Goal: Task Accomplishment & Management: Use online tool/utility

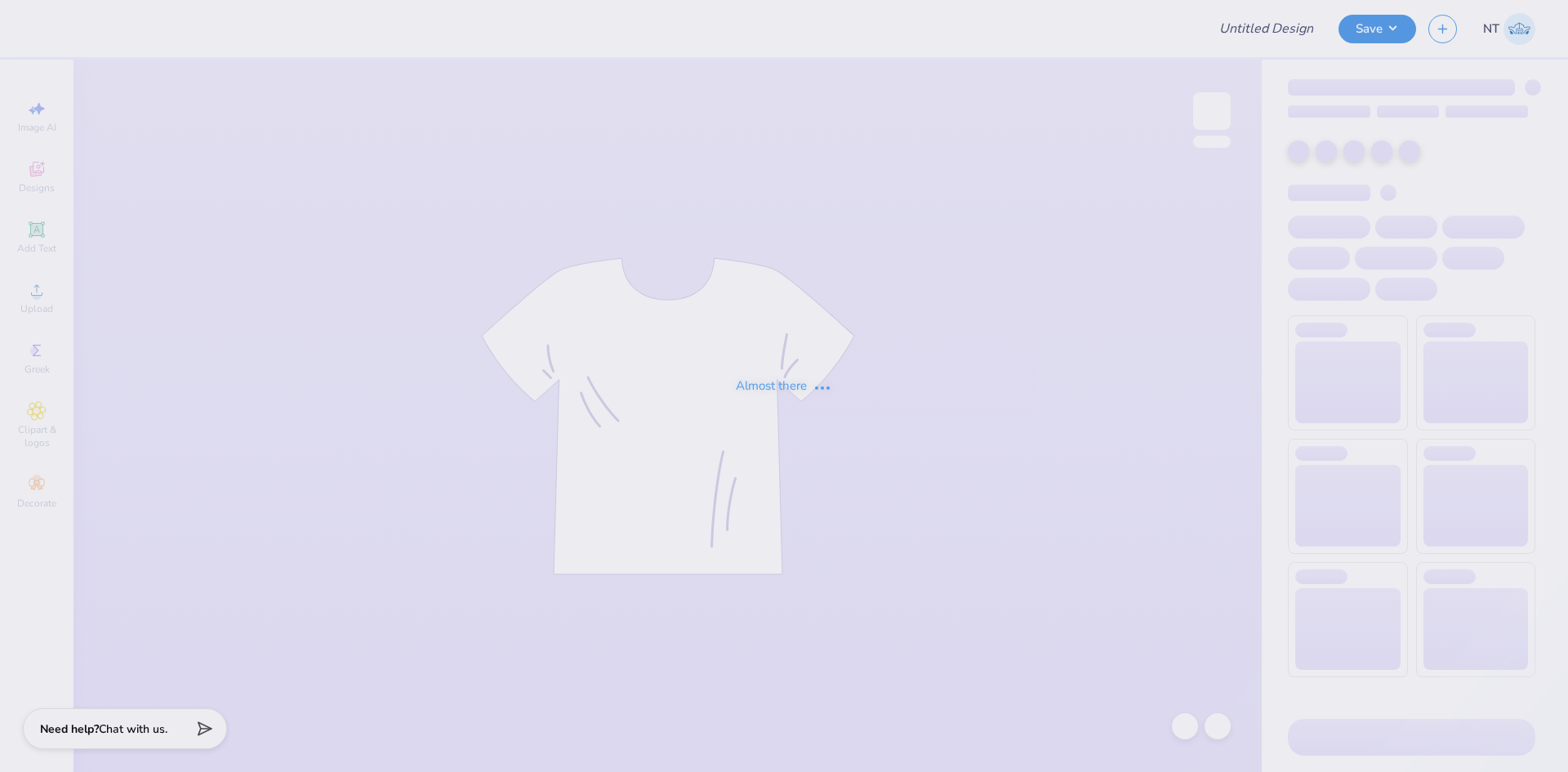
type input "[PERSON_NAME] : Destined to be great"
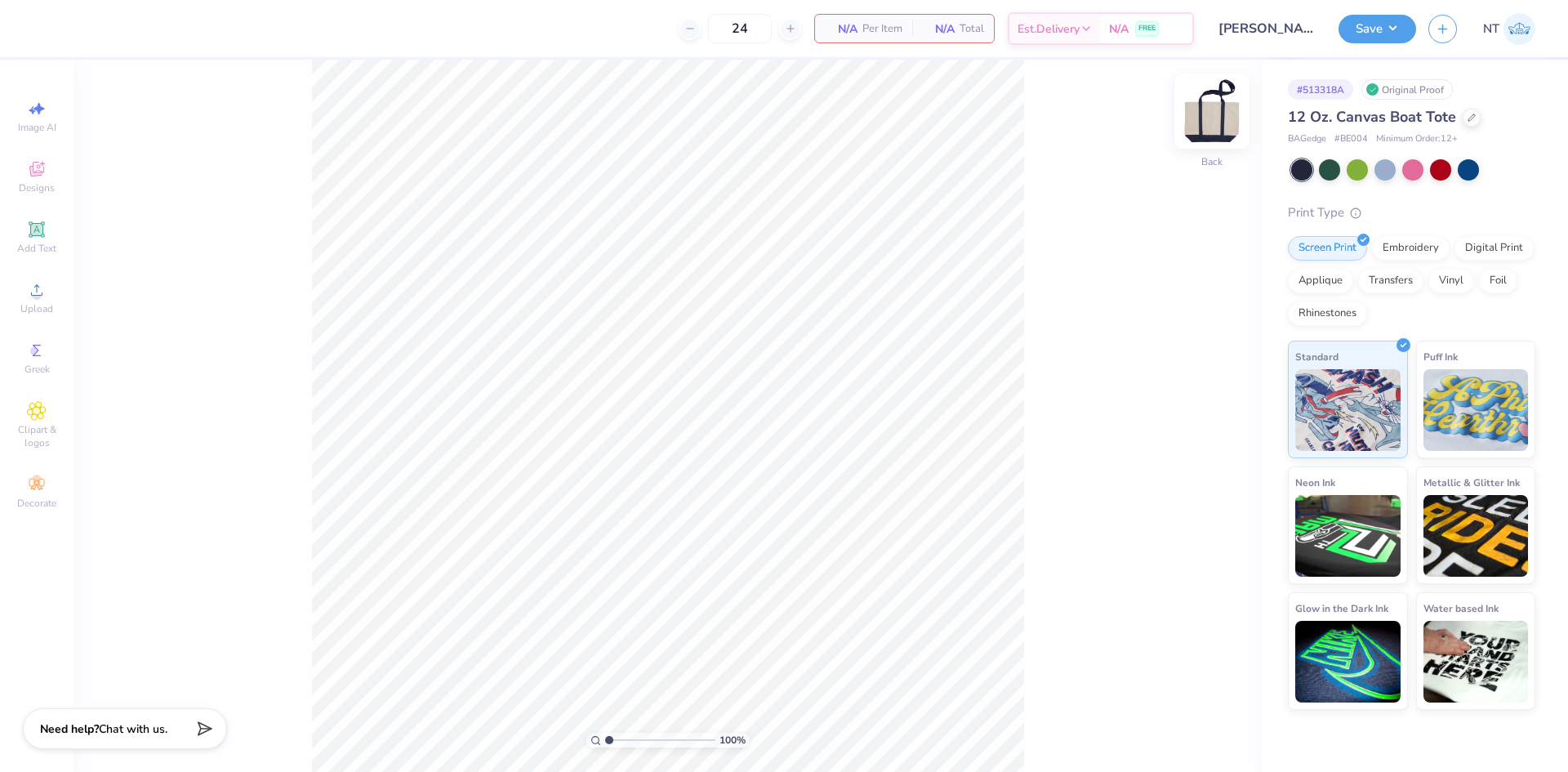
click at [1210, 130] on img at bounding box center [1212, 112] width 66 height 66
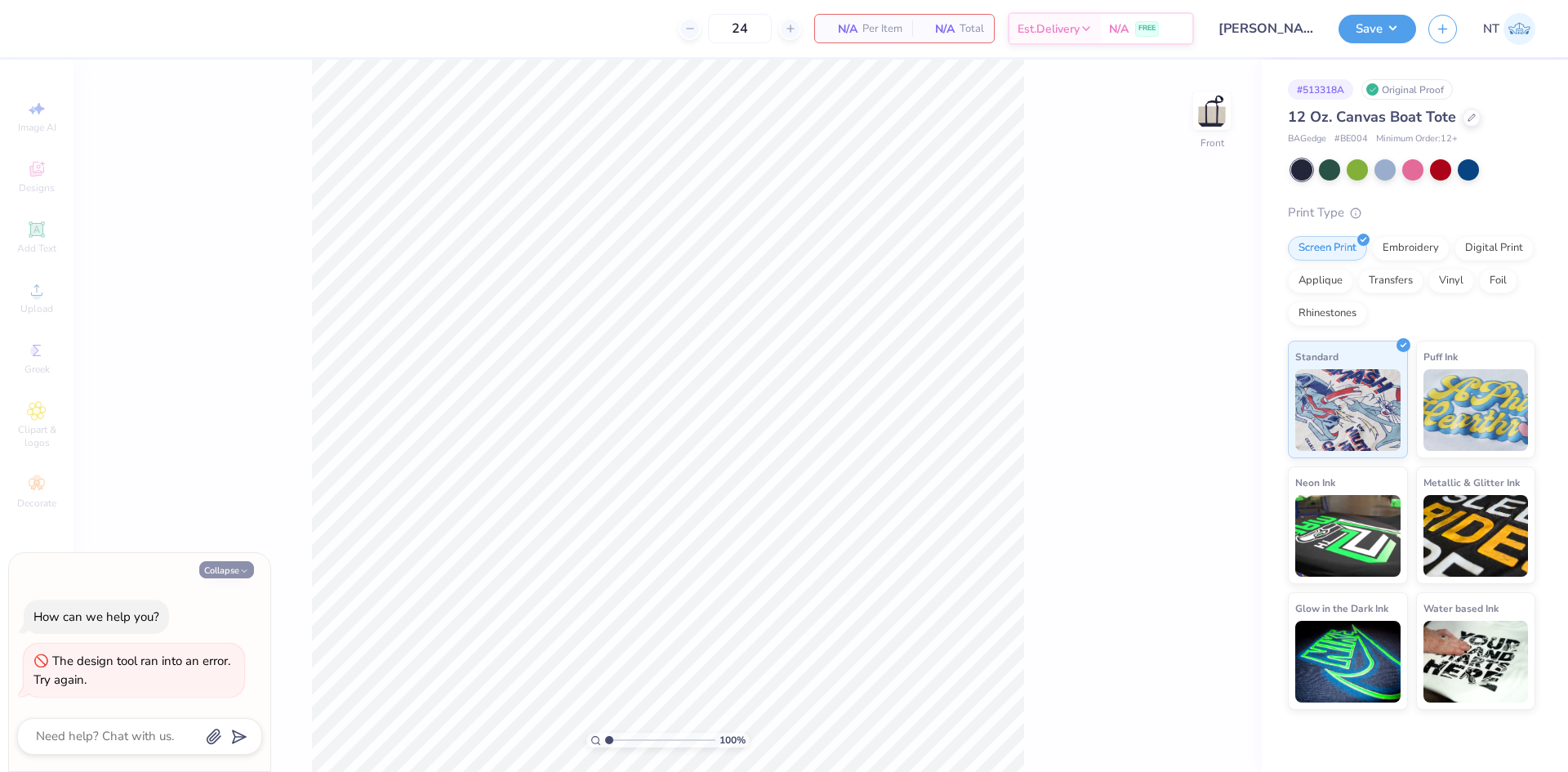
click at [247, 564] on button "Collapse" at bounding box center [227, 569] width 55 height 17
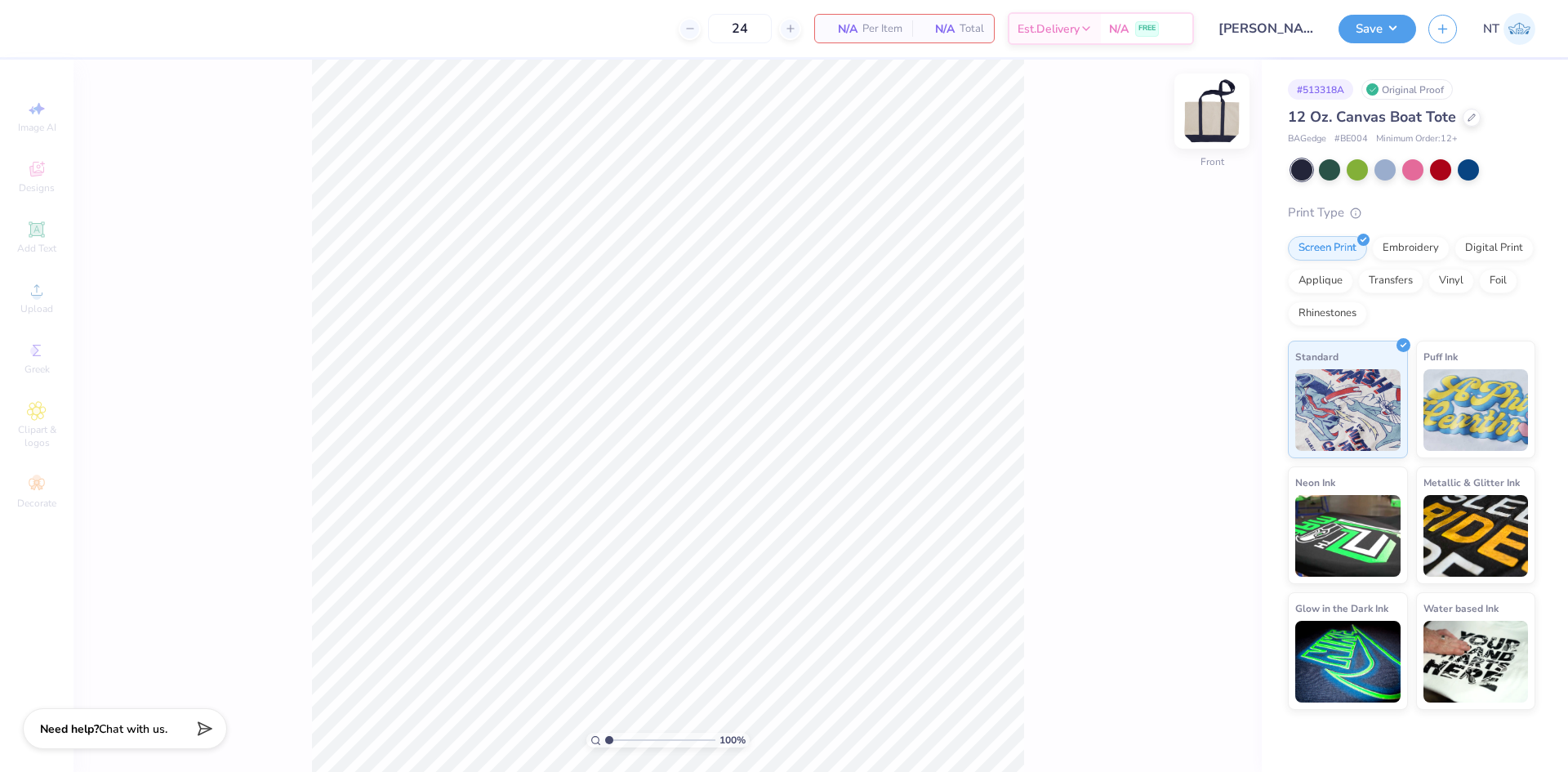
click at [1207, 98] on img at bounding box center [1212, 112] width 66 height 66
click at [1114, 480] on div "100 % Back" at bounding box center [667, 416] width 1188 height 713
click at [1204, 129] on img at bounding box center [1212, 112] width 66 height 66
type textarea "x"
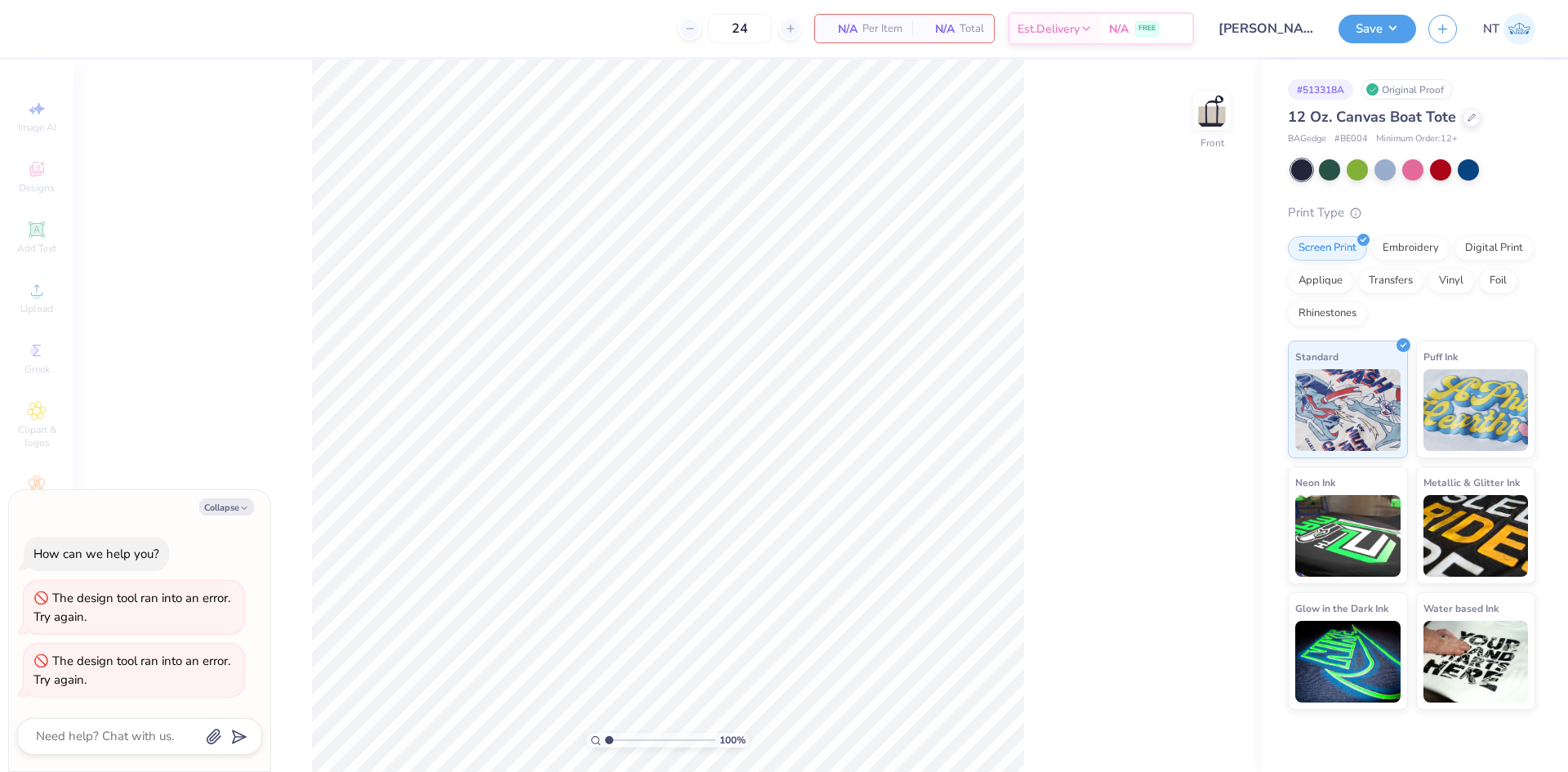
drag, startPoint x: 254, startPoint y: 506, endPoint x: 242, endPoint y: 461, distance: 46.6
click at [252, 506] on div "Collapse" at bounding box center [139, 506] width 245 height 17
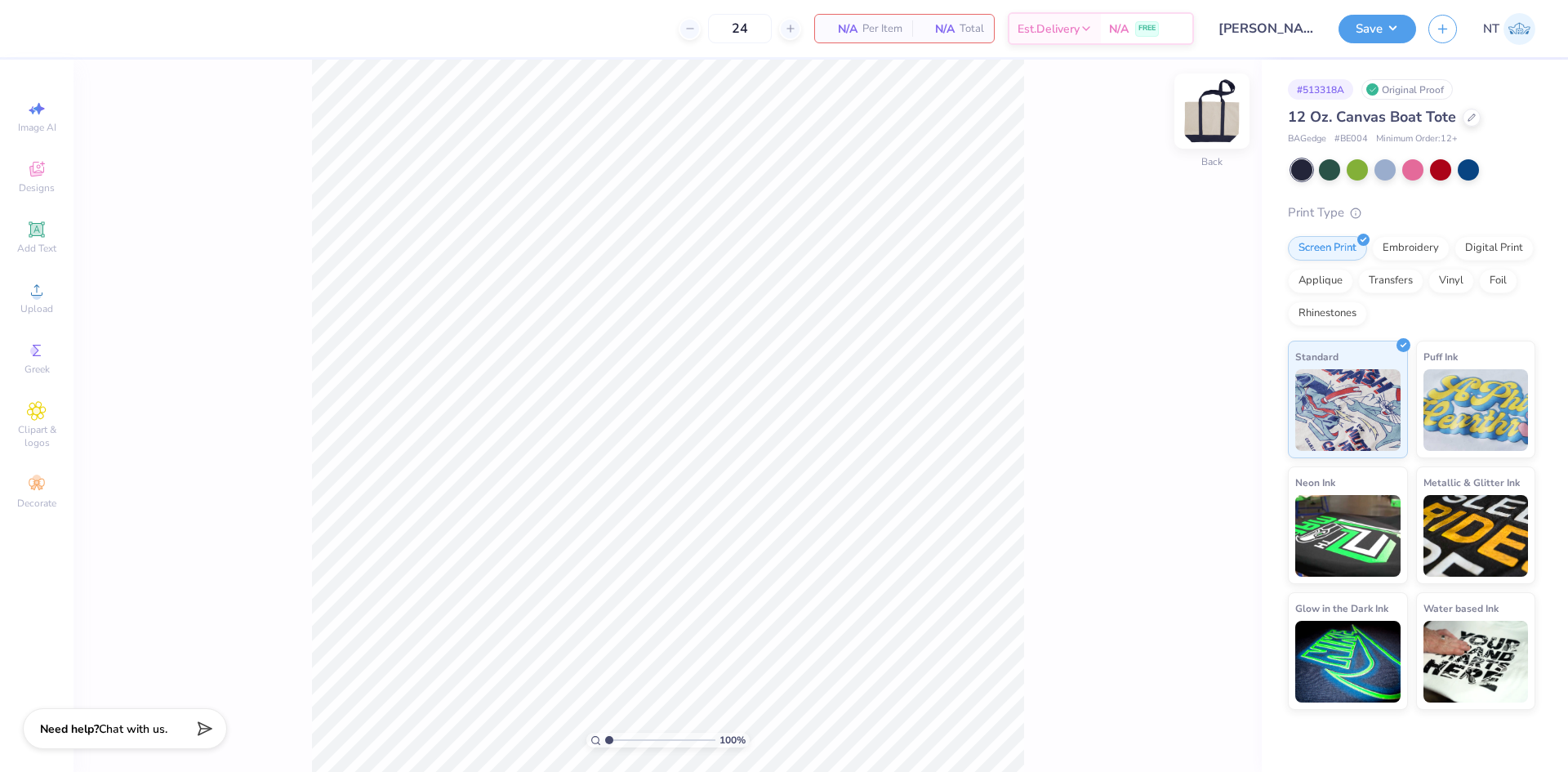
click at [1207, 116] on img at bounding box center [1212, 112] width 66 height 66
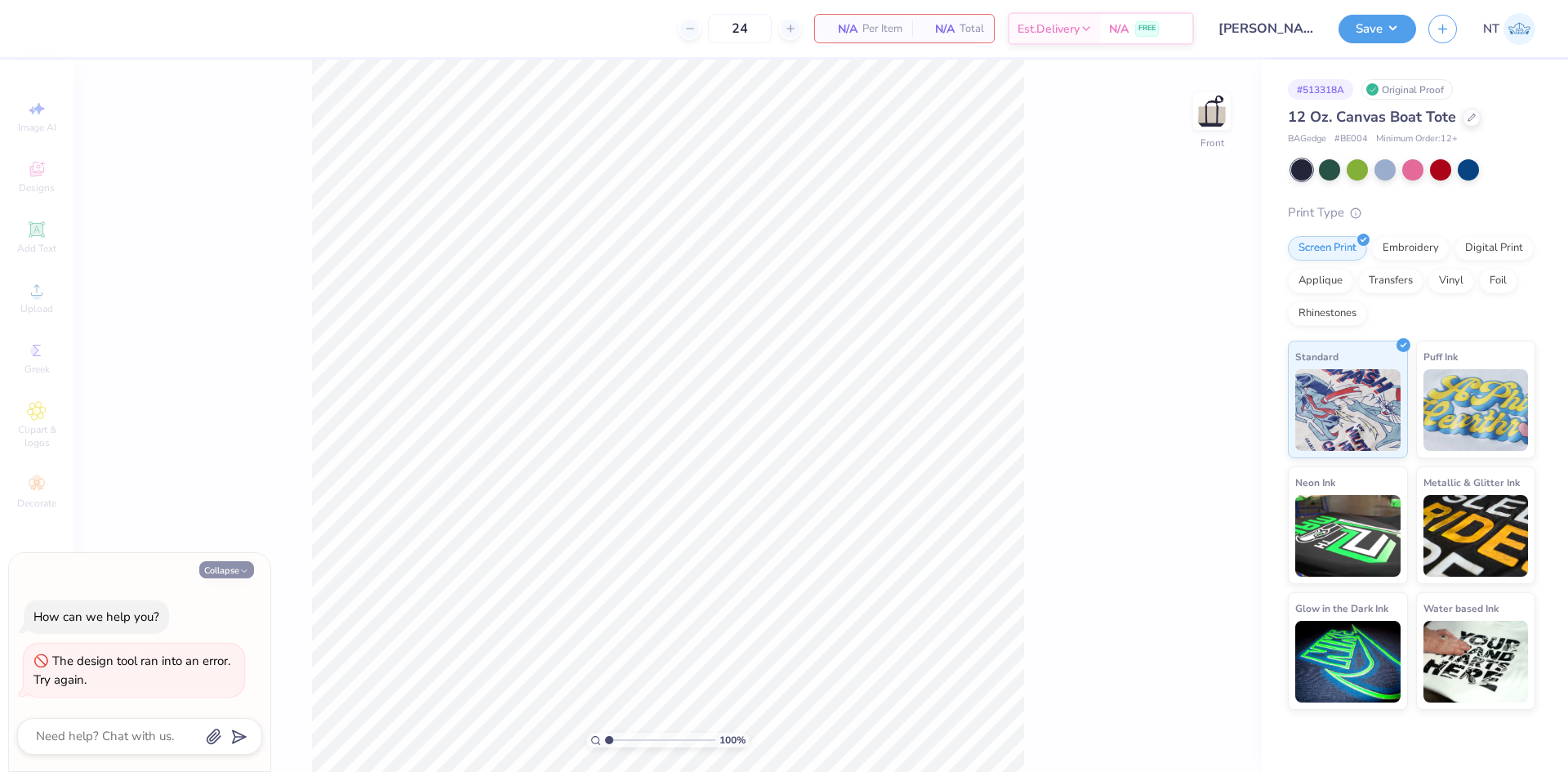
click at [219, 571] on button "Collapse" at bounding box center [227, 569] width 55 height 17
type textarea "x"
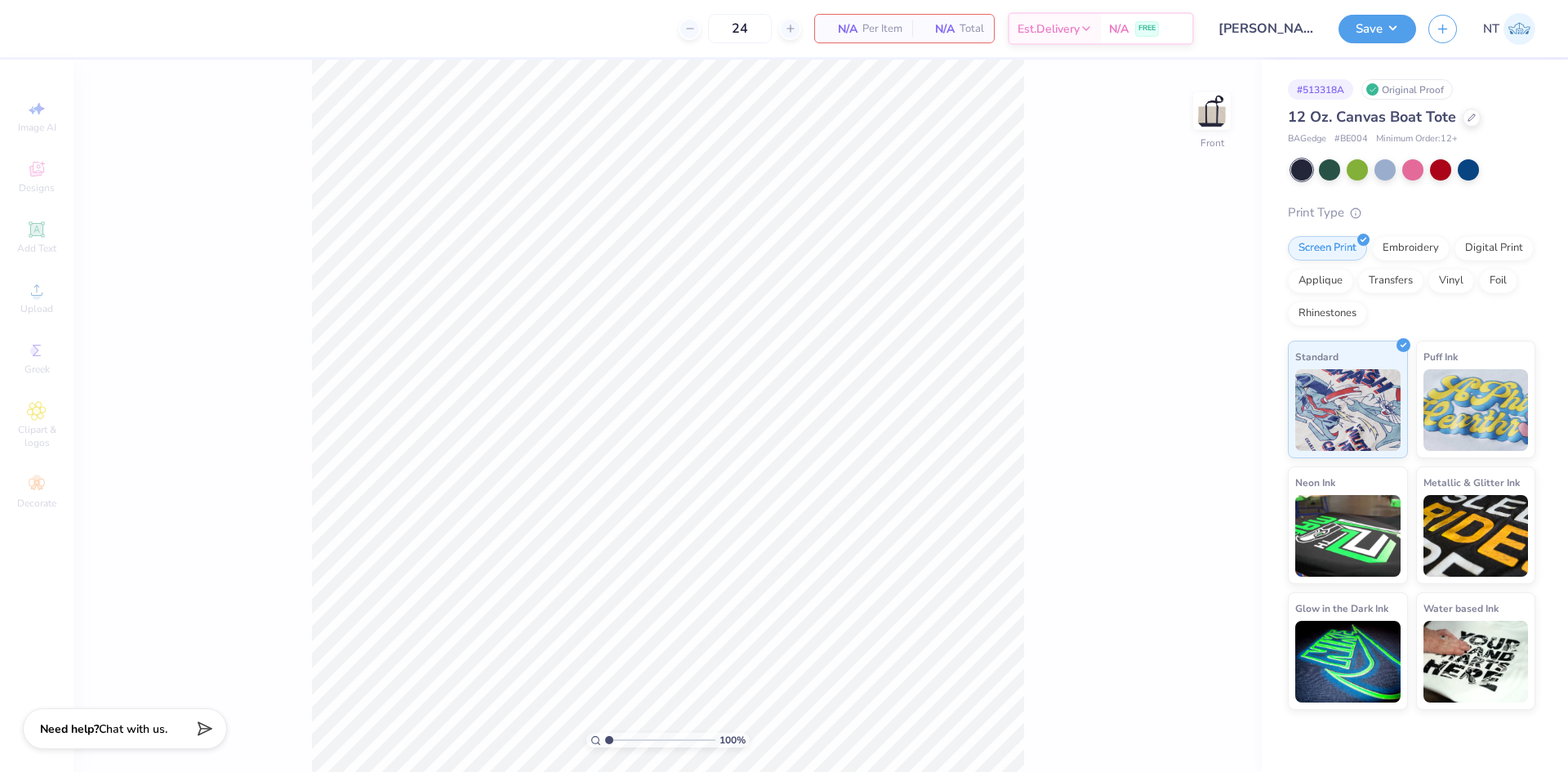
click at [35, 238] on div "Image AI Designs Add Text Upload Greek Clipart & logos Decorate" at bounding box center [36, 304] width 58 height 424
